Goal: Transaction & Acquisition: Purchase product/service

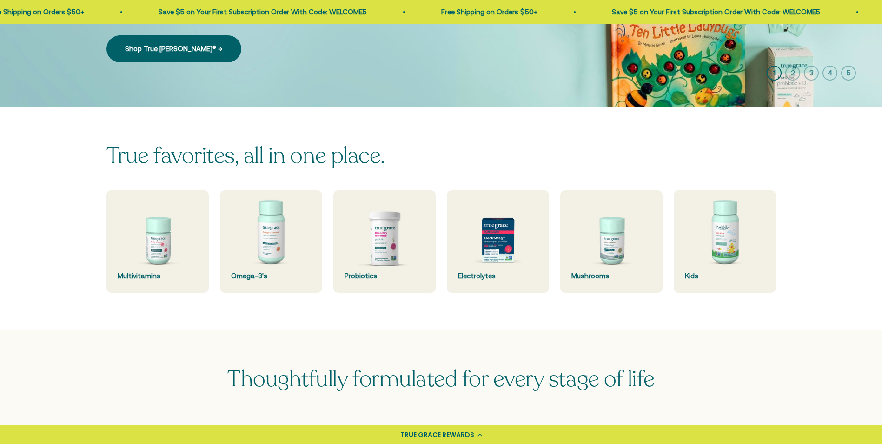
scroll to position [186, 0]
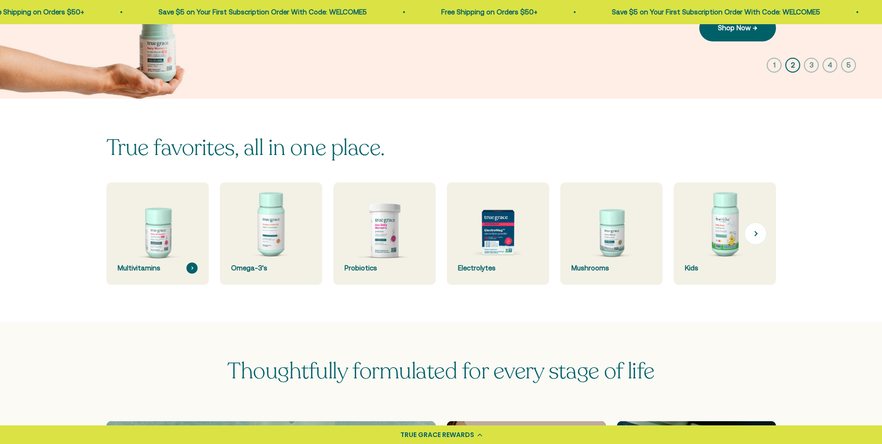
click at [169, 268] on div "Multivitamins" at bounding box center [158, 267] width 80 height 11
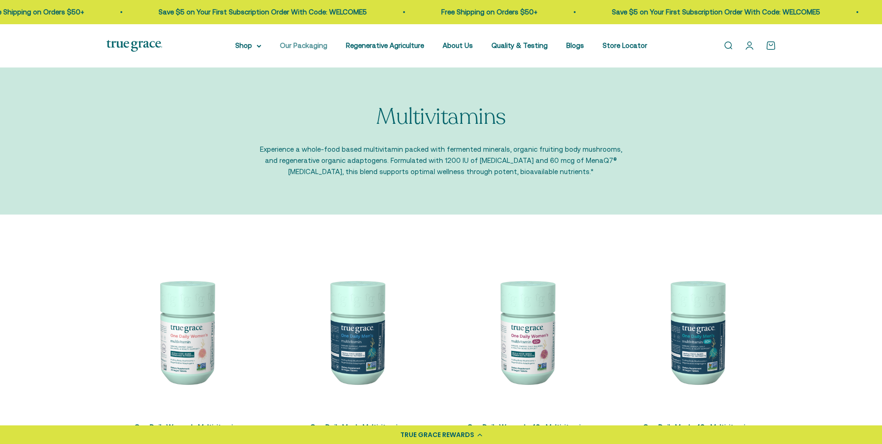
click at [313, 46] on link "Our Packaging" at bounding box center [303, 45] width 47 height 8
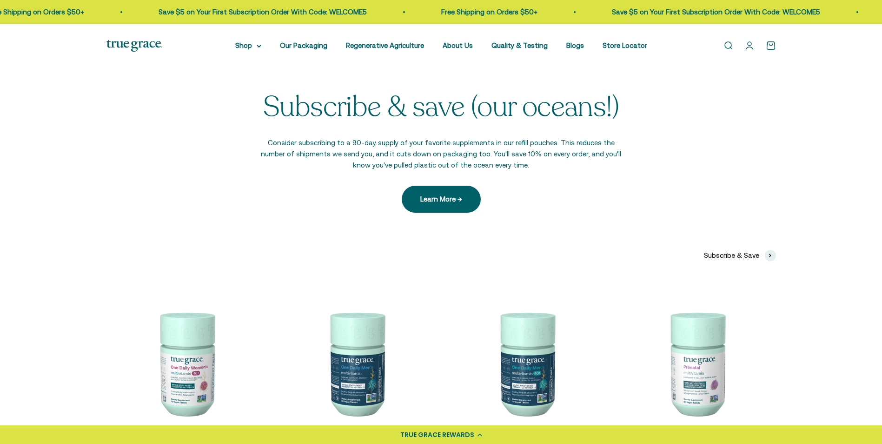
scroll to position [2137, 0]
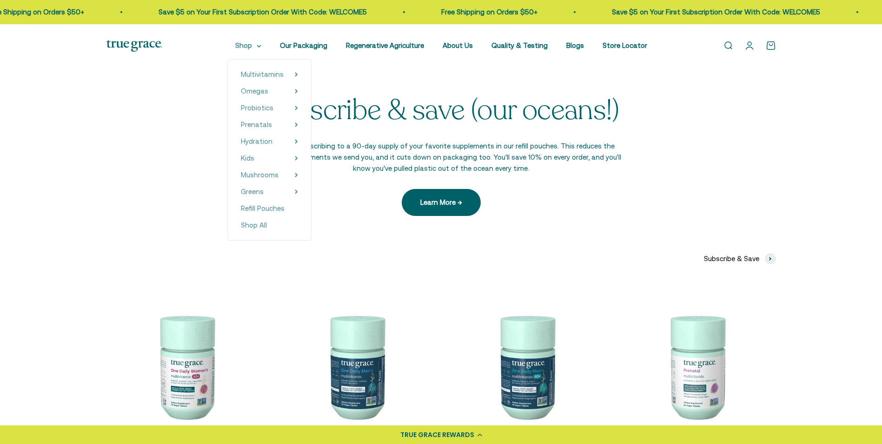
click at [261, 48] on summary "Shop" at bounding box center [248, 45] width 26 height 11
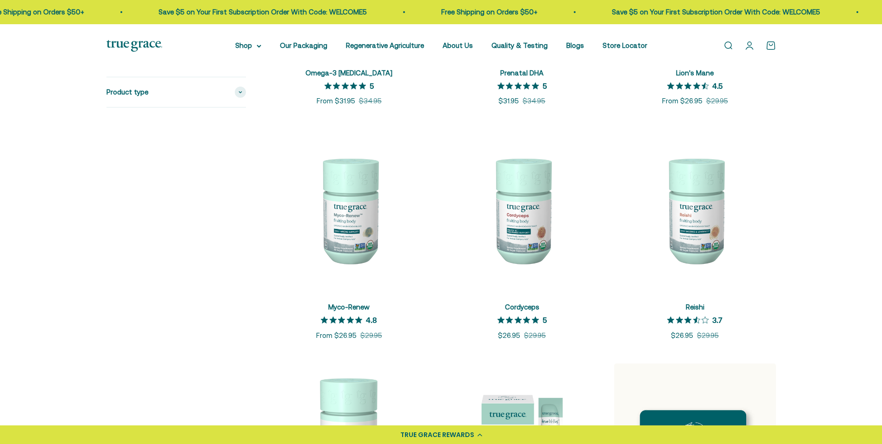
scroll to position [1023, 0]
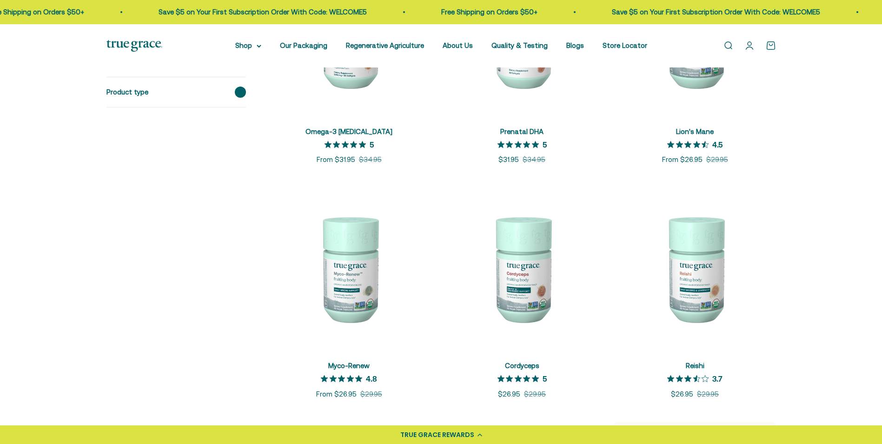
click at [239, 92] on icon at bounding box center [240, 92] width 3 height 1
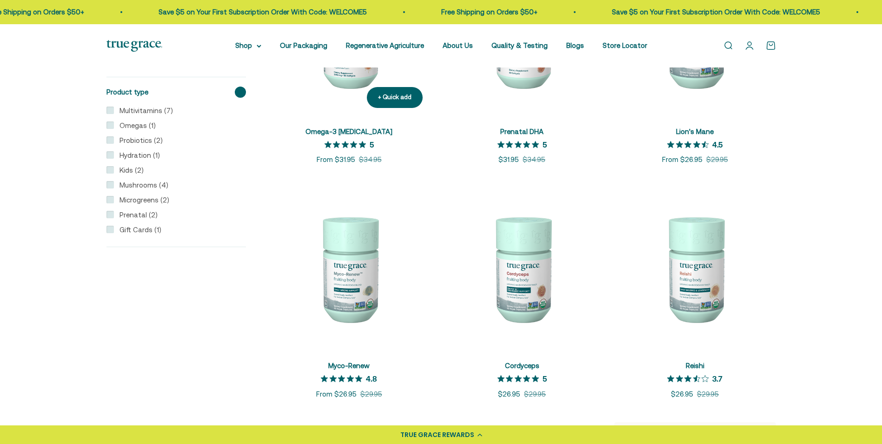
click at [299, 157] on div "Omega-3 Fish Oil 5 out of 5 star rating 5 Sale price From $31.95 Regular price …" at bounding box center [349, 145] width 162 height 39
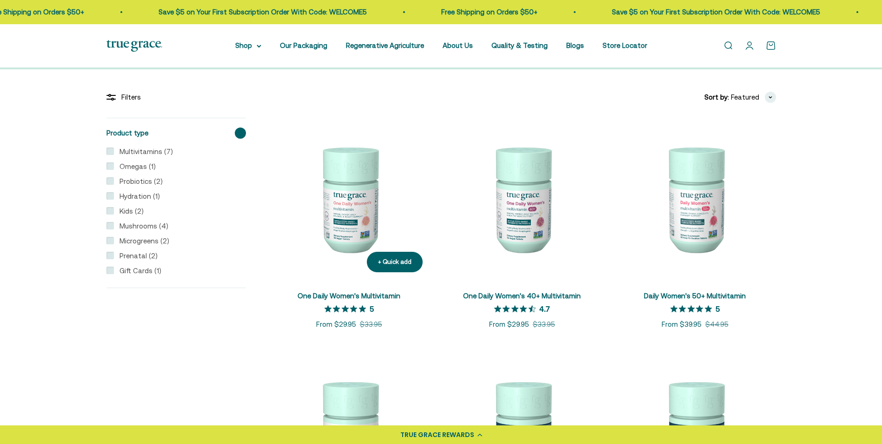
scroll to position [186, 0]
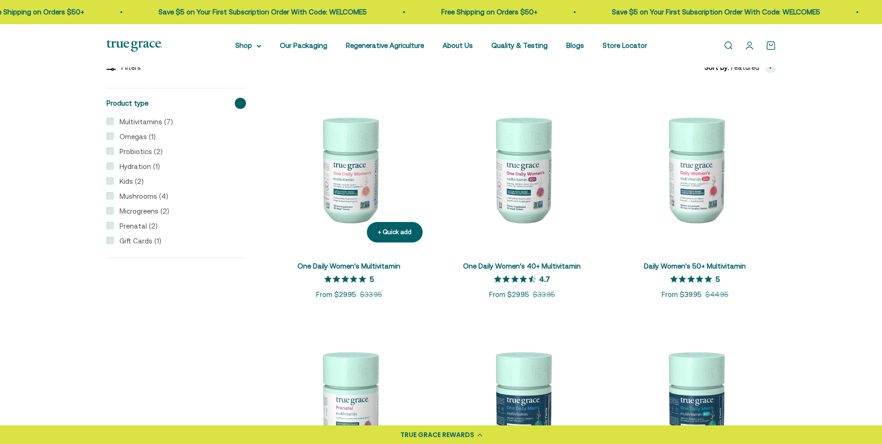
click at [338, 265] on link "One Daily Women's Multivitamin" at bounding box center [349, 266] width 103 height 8
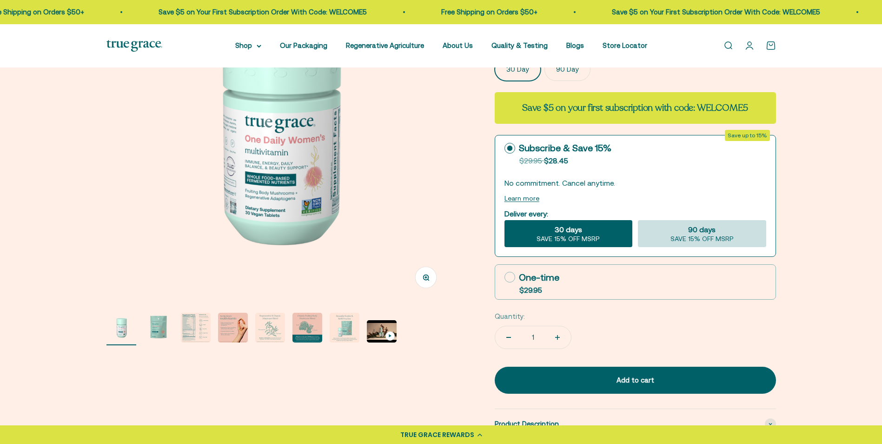
click at [697, 235] on span "90 days" at bounding box center [701, 229] width 27 height 11
click at [638, 220] on input "90 days SAVE 15% OFF MSRP" at bounding box center [637, 219] width 0 height 0
radio input "true"
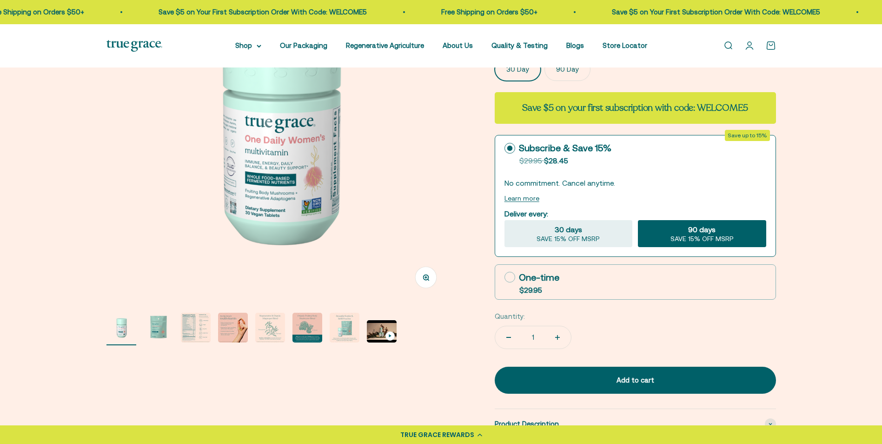
click at [558, 81] on label "90 Day" at bounding box center [567, 69] width 46 height 23
click at [495, 58] on input "90 Day" at bounding box center [494, 57] width 0 height 0
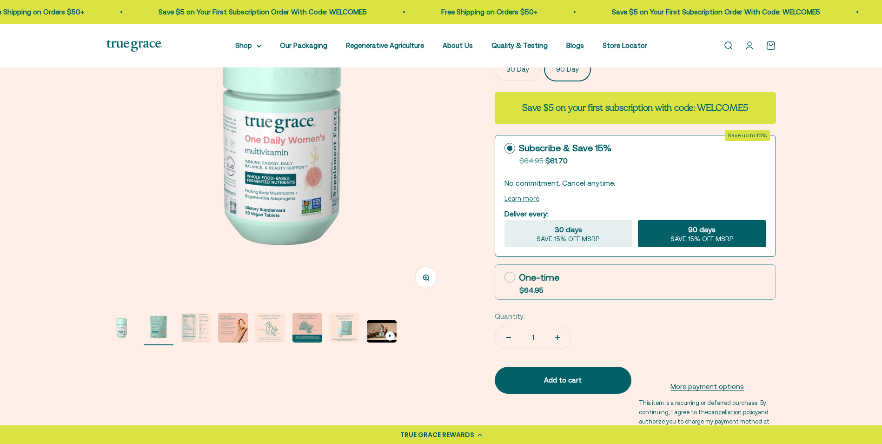
scroll to position [0, 355]
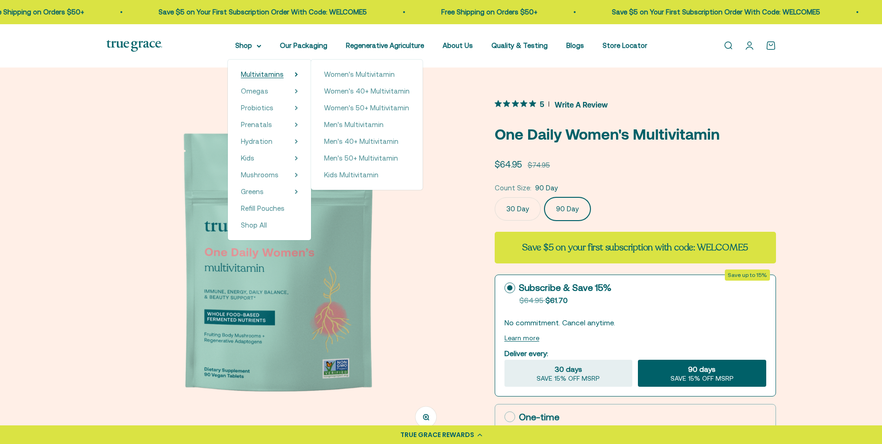
click at [274, 71] on span "Multivitamins" at bounding box center [262, 74] width 43 height 8
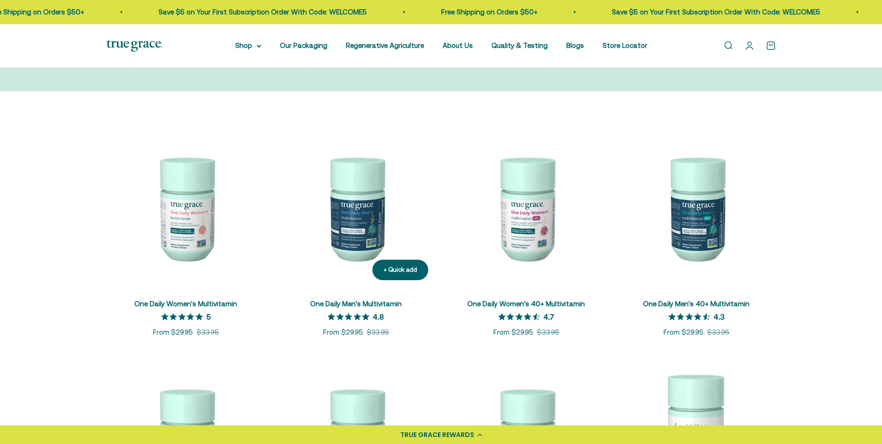
scroll to position [139, 0]
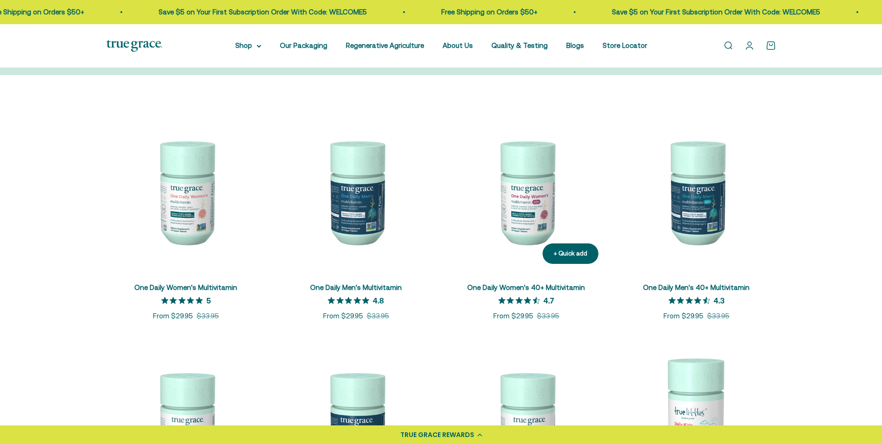
click at [511, 182] on img at bounding box center [526, 191] width 159 height 159
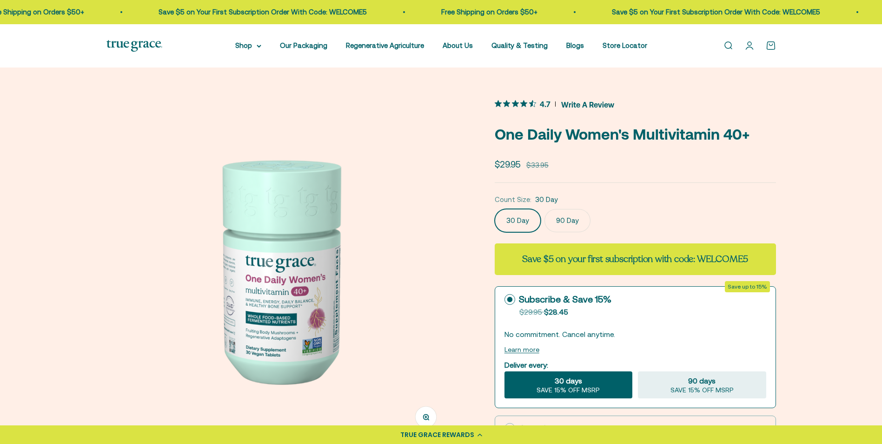
click at [578, 205] on div "Count Size: 30 Day" at bounding box center [635, 199] width 281 height 11
click at [561, 232] on label "90 Day" at bounding box center [567, 220] width 46 height 23
click at [495, 209] on input "90 Day" at bounding box center [494, 208] width 0 height 0
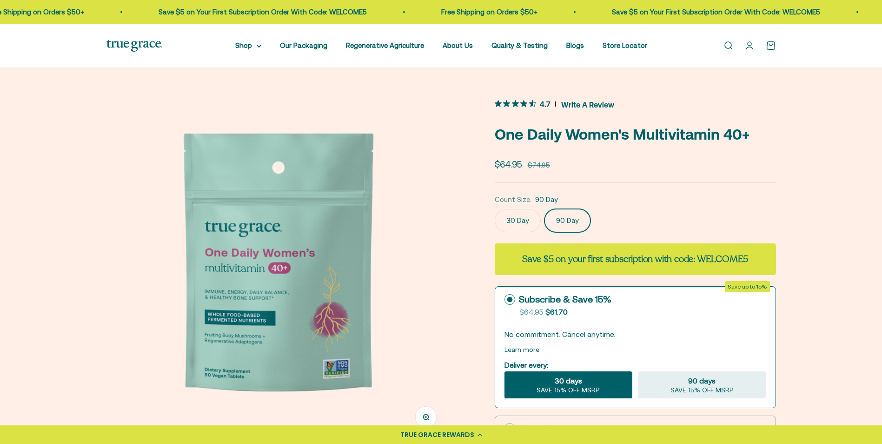
click at [508, 218] on label "30 Day" at bounding box center [518, 220] width 46 height 23
click at [495, 209] on input "30 Day" at bounding box center [494, 208] width 0 height 0
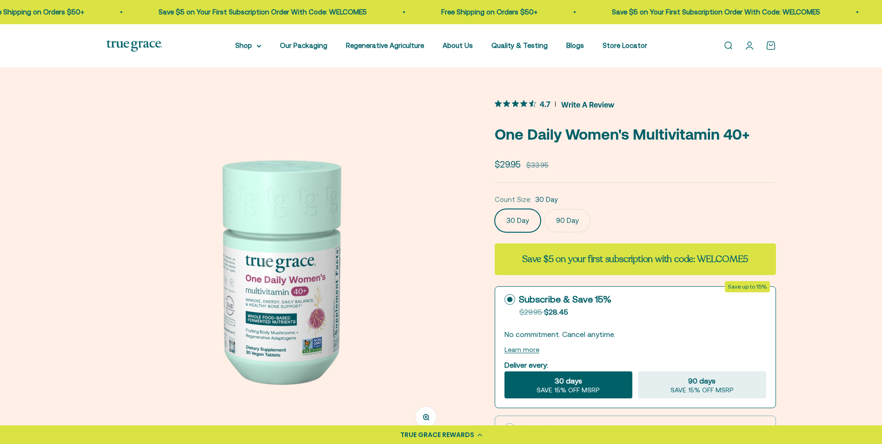
click at [576, 222] on label "90 Day" at bounding box center [567, 220] width 46 height 23
click at [495, 209] on input "90 Day" at bounding box center [494, 208] width 0 height 0
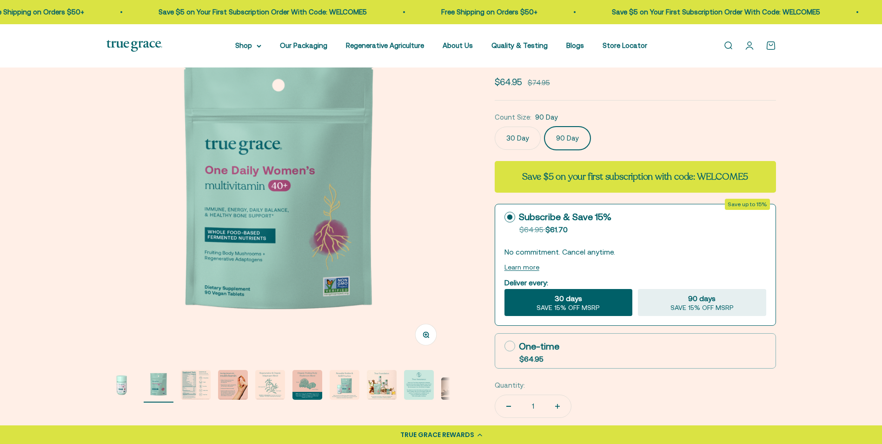
scroll to position [93, 0]
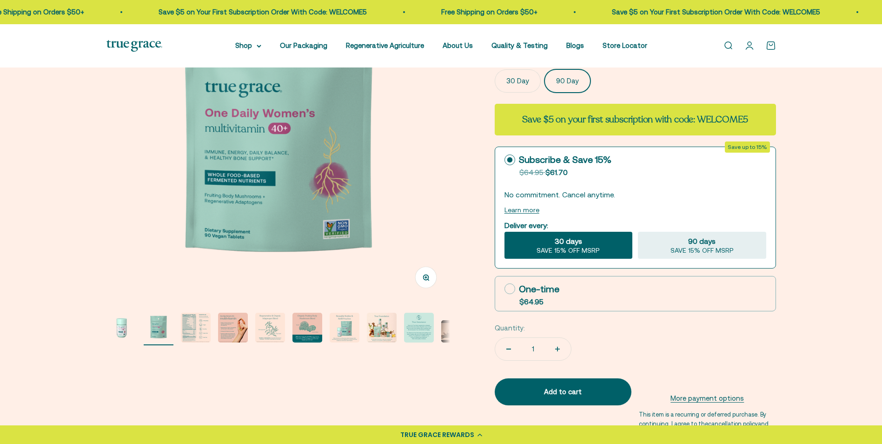
click at [529, 290] on div "One-time" at bounding box center [531, 289] width 55 height 14
click at [504, 289] on input "One-time $64.95" at bounding box center [504, 288] width 0 height 0
radio input "true"
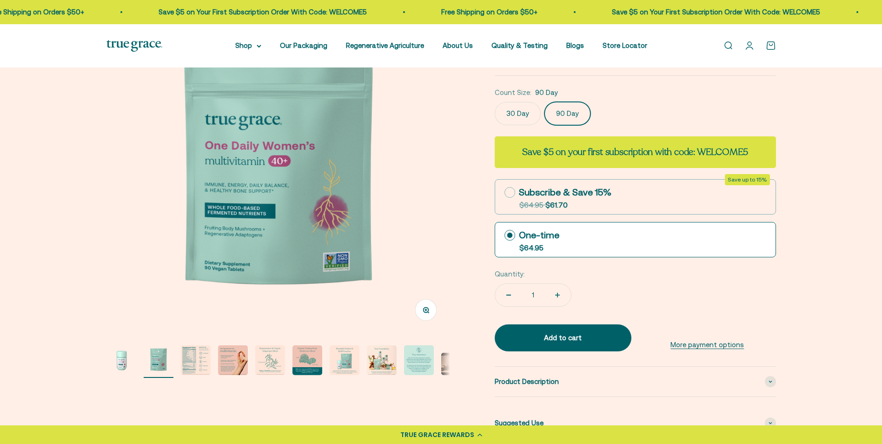
scroll to position [93, 0]
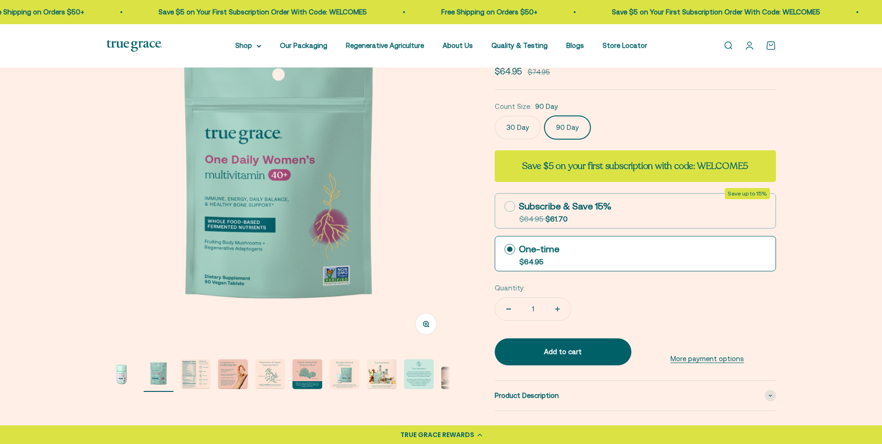
click at [563, 308] on button "Increase quantity" at bounding box center [557, 309] width 27 height 22
click at [510, 302] on button "Decrease quantity" at bounding box center [508, 309] width 27 height 22
type input "1"
click at [524, 352] on div "Add to cart" at bounding box center [563, 351] width 100 height 11
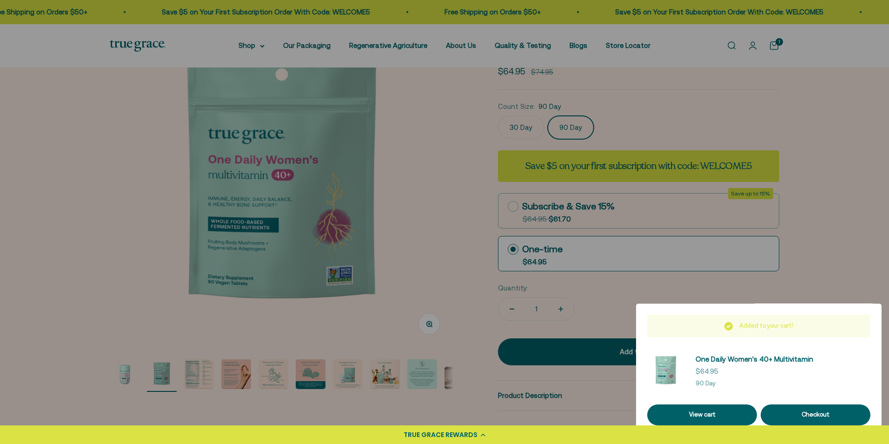
click at [433, 279] on div at bounding box center [444, 222] width 889 height 444
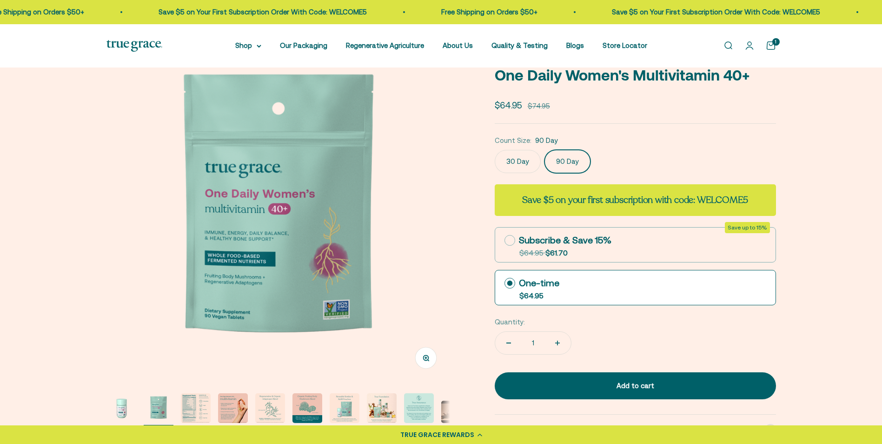
scroll to position [0, 0]
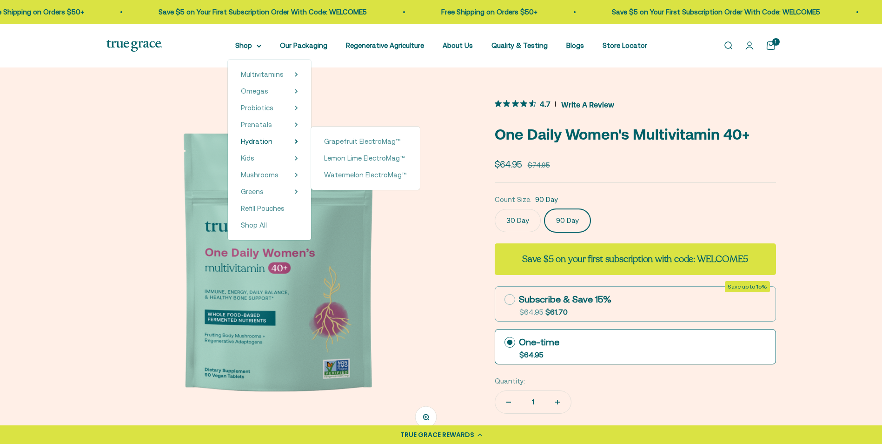
click at [278, 140] on summary "Hydration" at bounding box center [269, 141] width 57 height 11
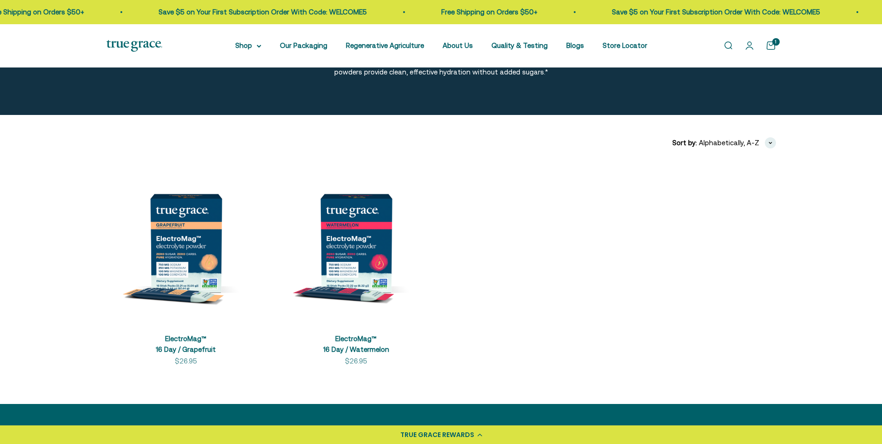
scroll to position [139, 0]
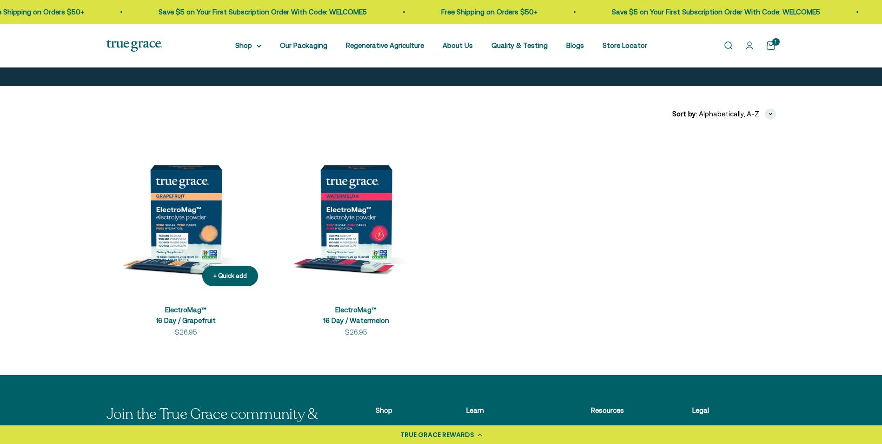
click at [182, 307] on link "ElectroMag™ 16 Day / Grapefruit" at bounding box center [186, 314] width 60 height 19
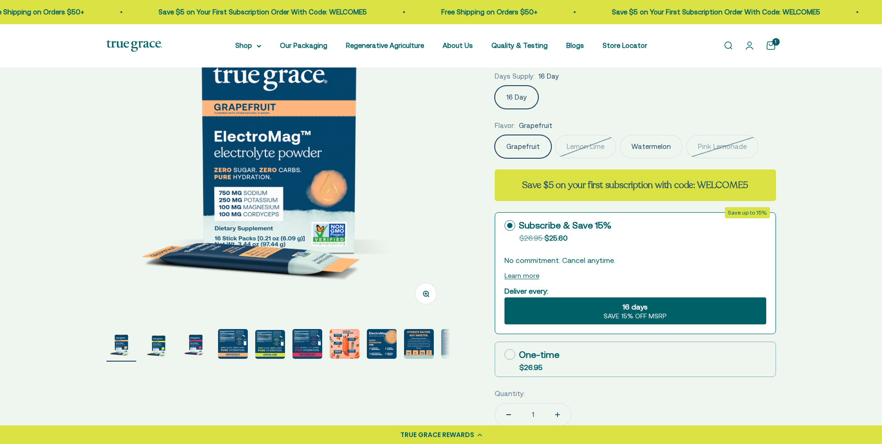
scroll to position [139, 0]
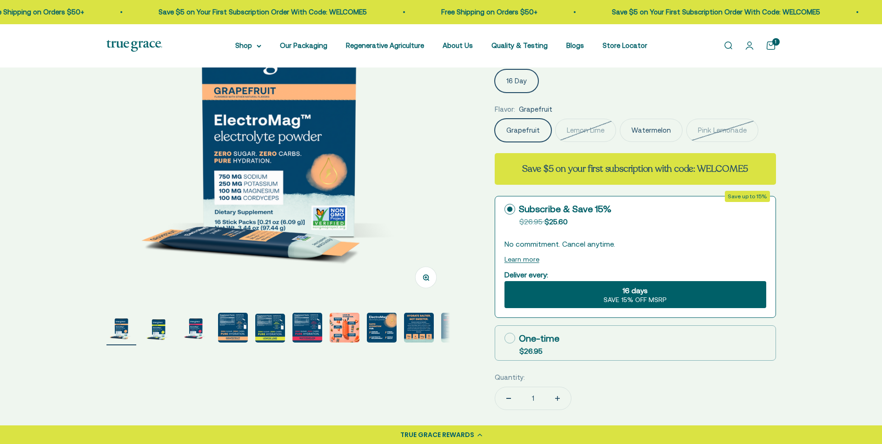
click at [531, 335] on div "One-time" at bounding box center [531, 338] width 55 height 14
click at [504, 338] on input "One-time $26.95" at bounding box center [504, 338] width 0 height 0
radio input "true"
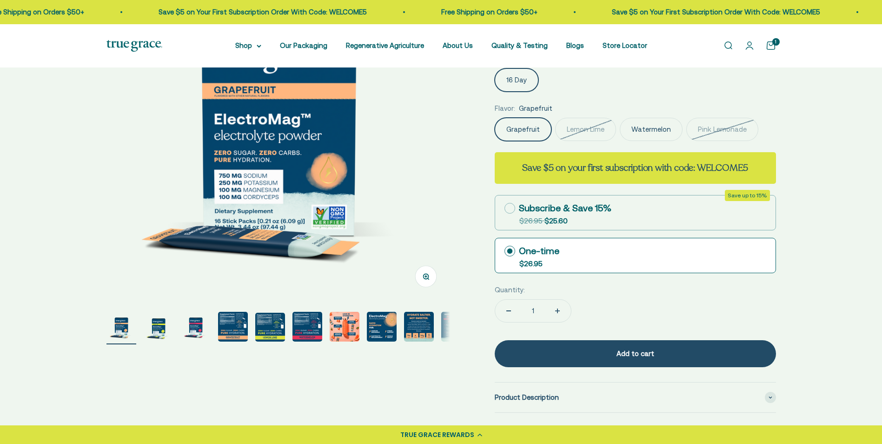
scroll to position [186, 0]
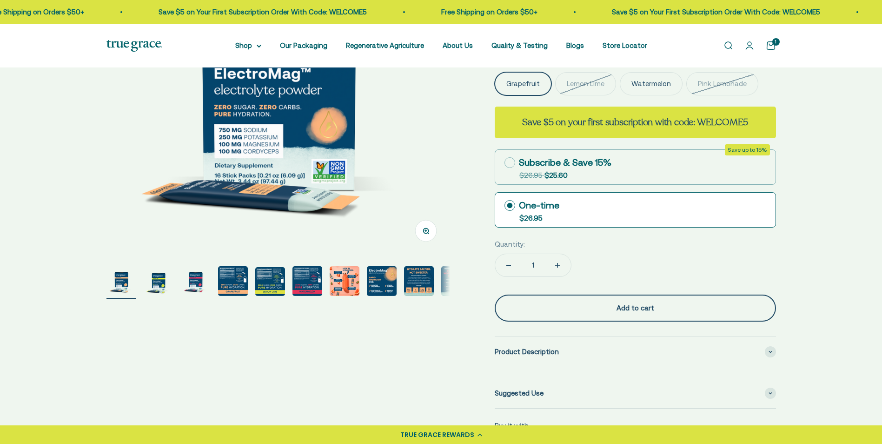
click at [574, 304] on div "Add to cart" at bounding box center [635, 307] width 244 height 11
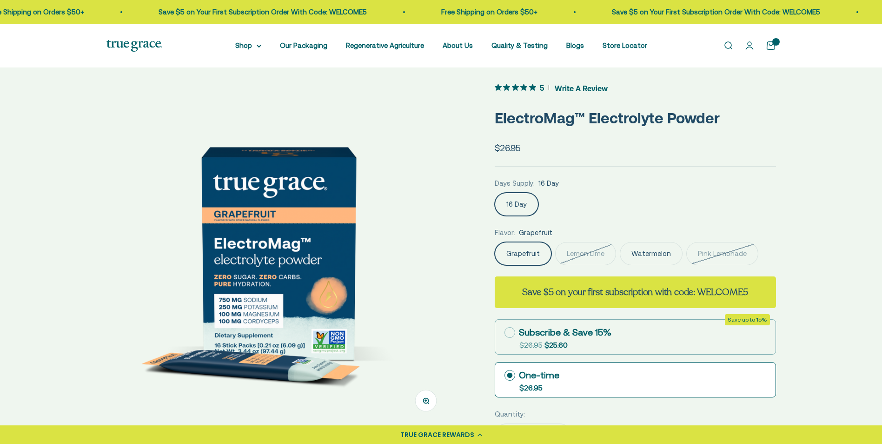
scroll to position [0, 0]
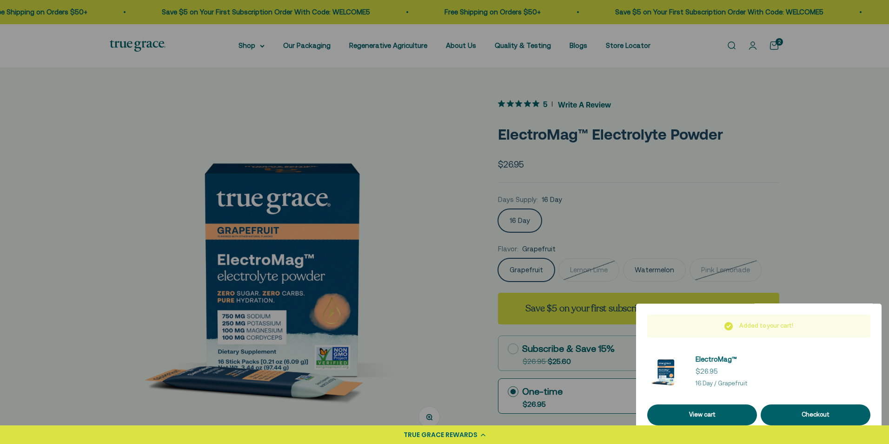
click at [272, 46] on div at bounding box center [444, 222] width 889 height 444
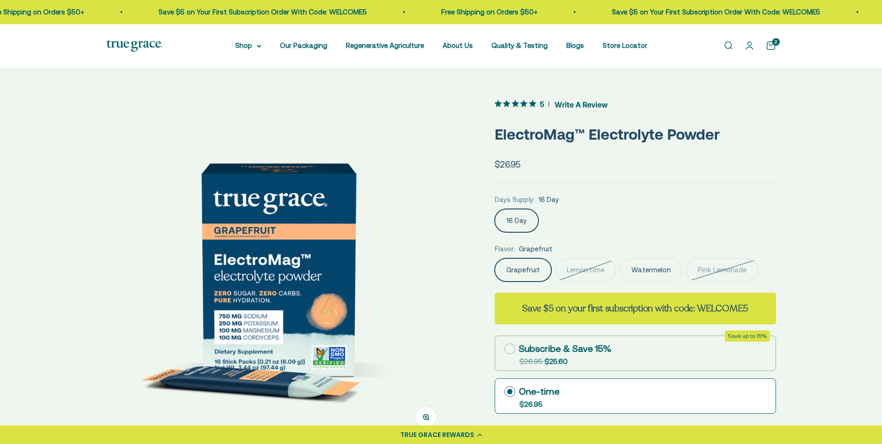
click at [268, 44] on nav "Shop Multivitamins Women's Multivitamin Women's 40+ Multivitamin Men's Multivit…" at bounding box center [441, 45] width 412 height 11
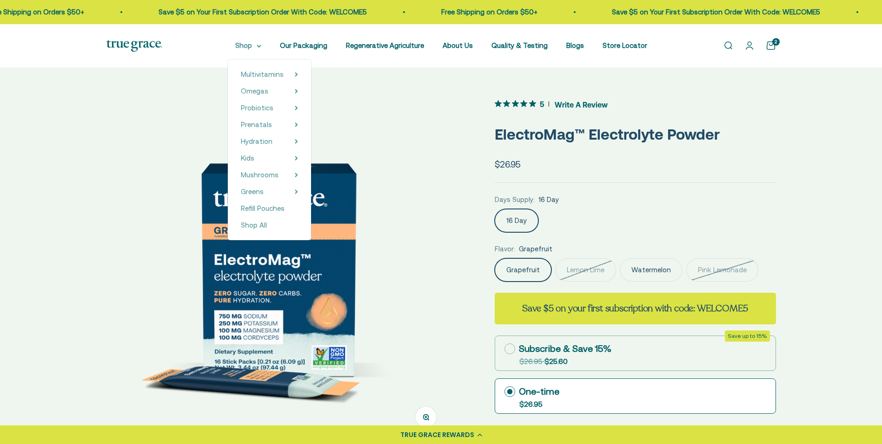
click at [260, 46] on summary "Shop" at bounding box center [248, 45] width 26 height 11
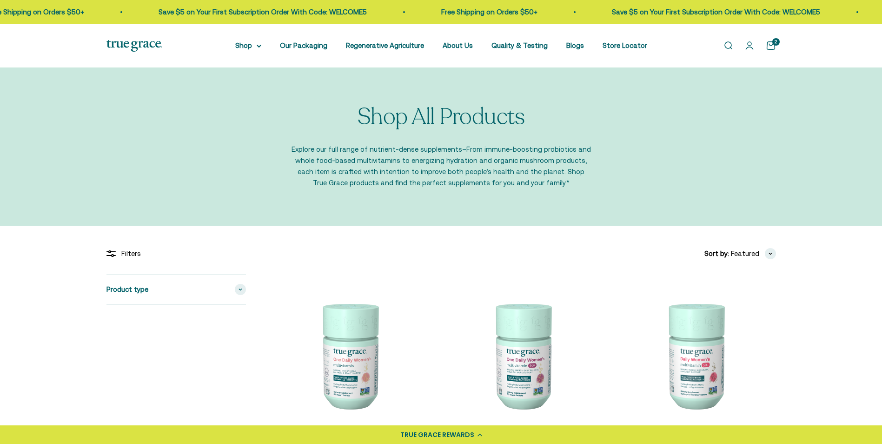
click at [772, 45] on div "2" at bounding box center [775, 41] width 7 height 7
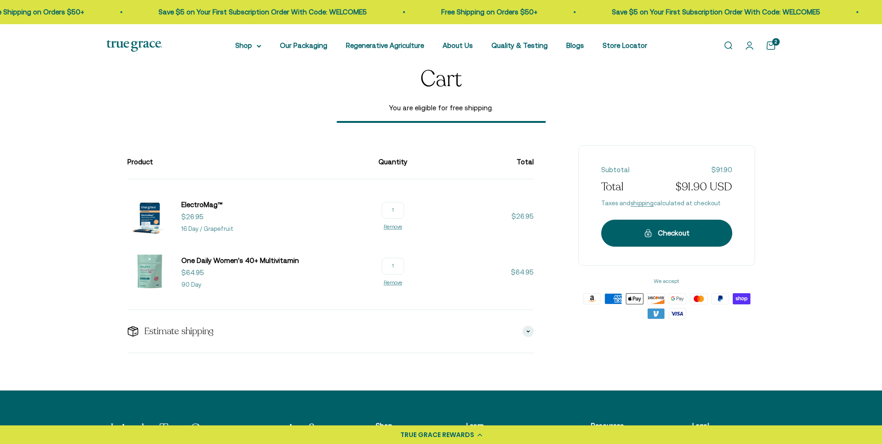
scroll to position [93, 0]
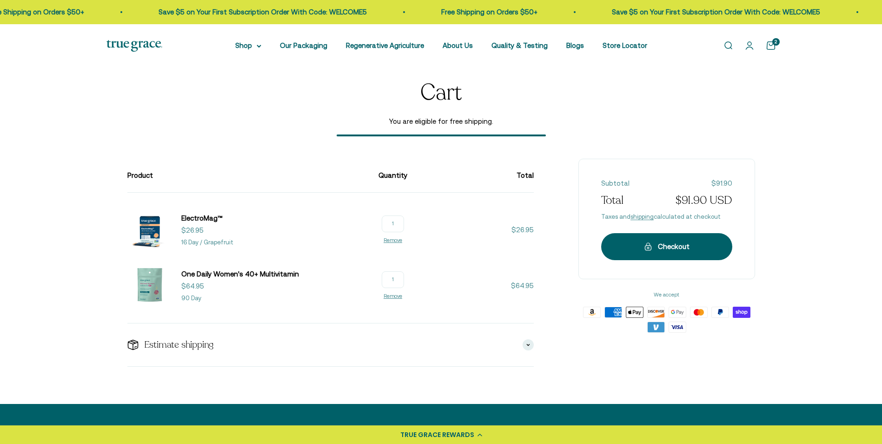
scroll to position [0, 0]
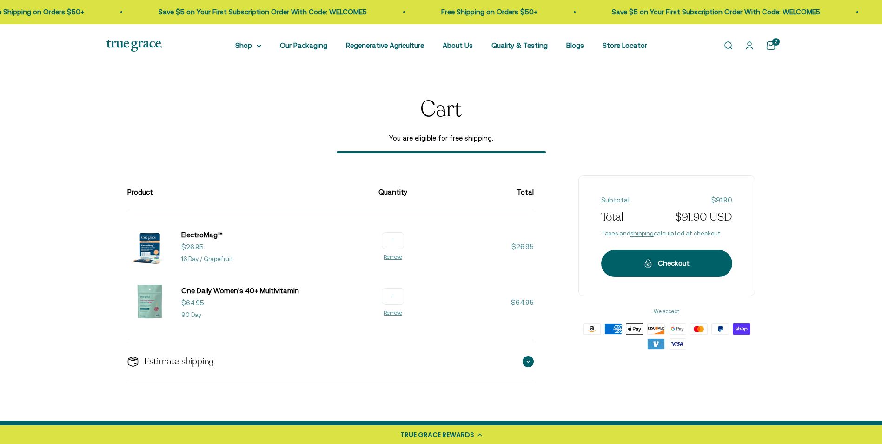
click at [529, 363] on icon at bounding box center [528, 361] width 4 height 3
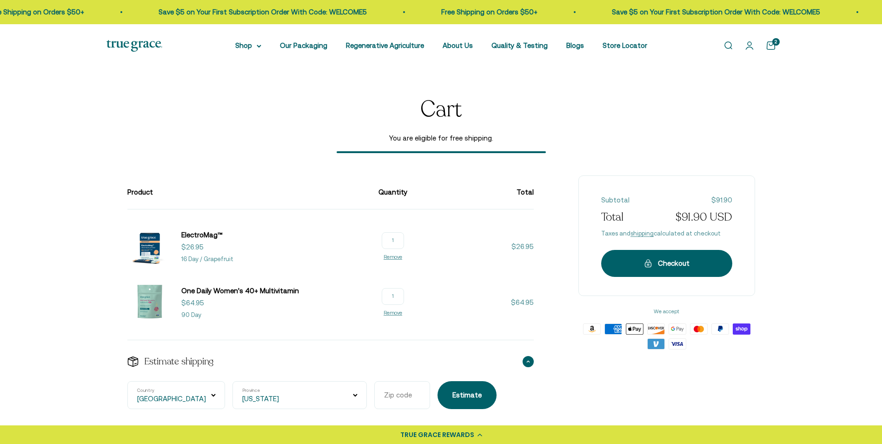
click at [374, 389] on input "Zip code" at bounding box center [402, 395] width 56 height 28
type input "53066"
click at [438, 381] on button "Estimate" at bounding box center [467, 395] width 59 height 28
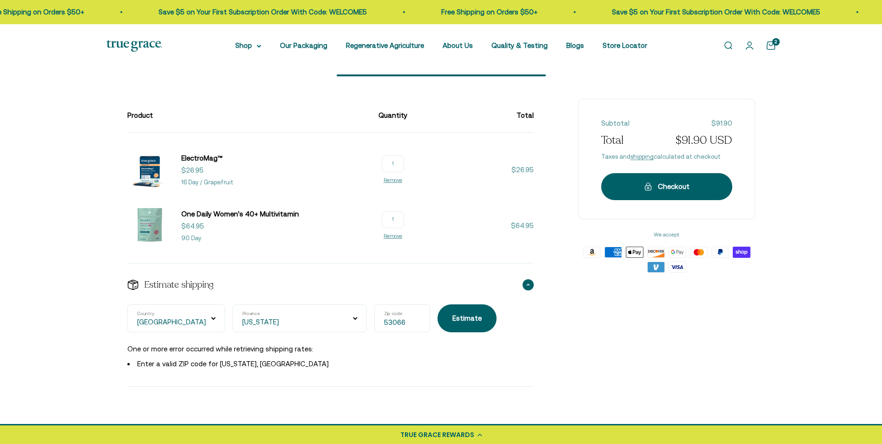
scroll to position [93, 0]
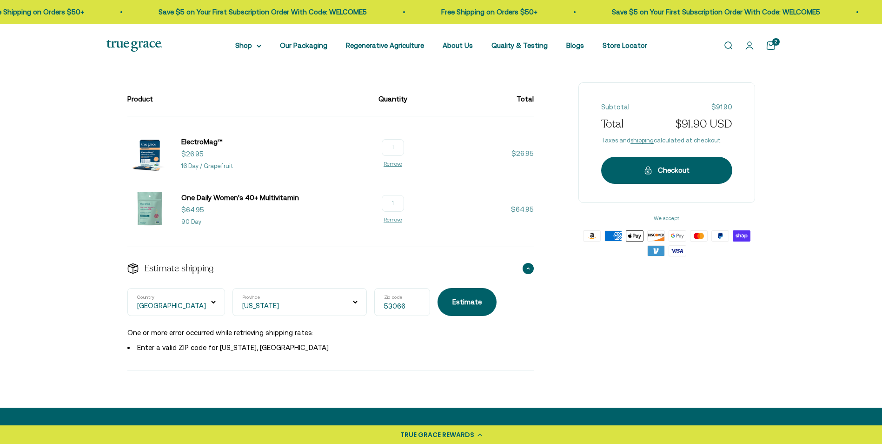
click at [260, 308] on select "Alabama Alaska American Samoa Arizona Arkansas Armed Forces Americas Armed Forc…" at bounding box center [299, 302] width 134 height 28
select select "Wisconsin"
click at [232, 288] on select "Alabama Alaska American Samoa Arizona Arkansas Armed Forces Americas Armed Forc…" at bounding box center [299, 302] width 134 height 28
click at [438, 308] on button "Estimate" at bounding box center [467, 302] width 59 height 28
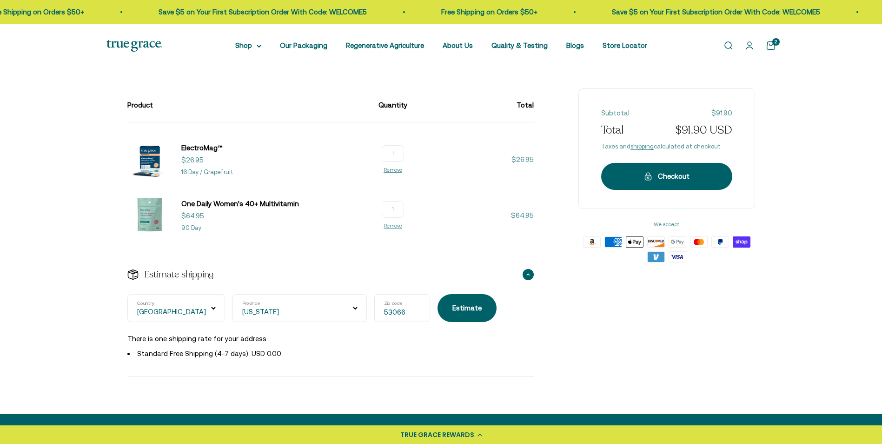
scroll to position [46, 0]
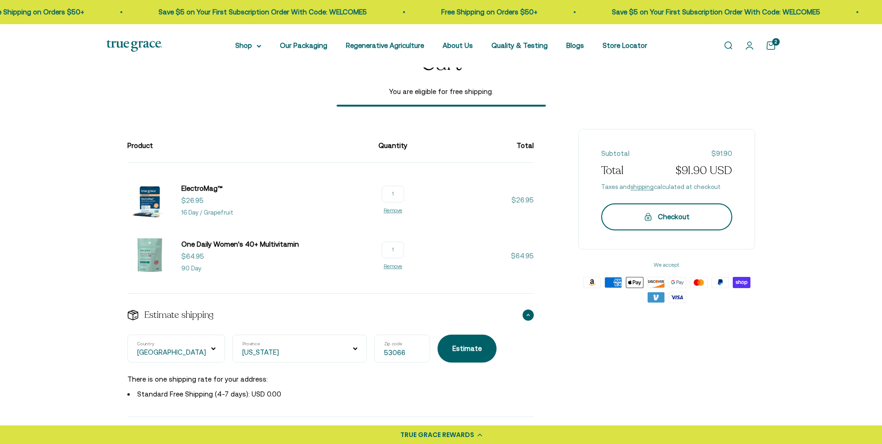
click at [681, 216] on div "Checkout" at bounding box center [667, 216] width 94 height 11
